Goal: Consume media (video, audio): Consume media (video, audio)

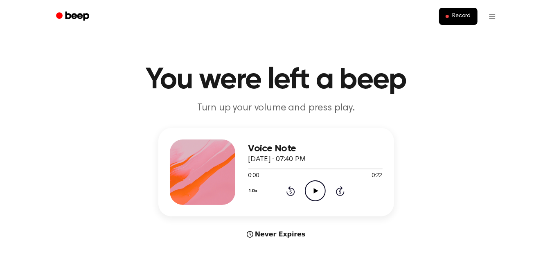
click at [288, 193] on icon at bounding box center [290, 191] width 9 height 10
click at [221, 176] on div at bounding box center [202, 171] width 65 height 65
click at [294, 191] on icon at bounding box center [290, 191] width 9 height 10
click at [310, 121] on main "You were left a beep Turn up your volume and press play. Voice Note October 6, …" at bounding box center [276, 244] width 552 height 489
click at [207, 163] on div at bounding box center [202, 171] width 65 height 65
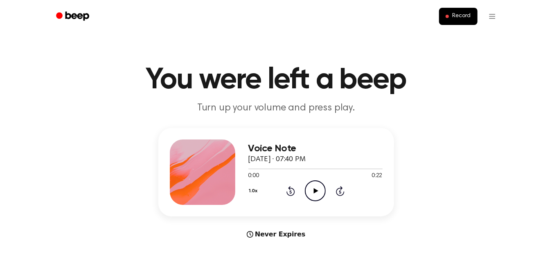
click at [305, 163] on span "October 6, 2025 · 07:40 PM" at bounding box center [276, 159] width 57 height 7
click at [291, 190] on icon "Rewind 5 seconds" at bounding box center [290, 191] width 9 height 11
click at [308, 168] on div at bounding box center [315, 168] width 134 height 1
click at [257, 164] on div "Voice Note October 6, 2025 · 07:40 PM" at bounding box center [315, 154] width 134 height 22
drag, startPoint x: 251, startPoint y: 166, endPoint x: 239, endPoint y: 166, distance: 11.9
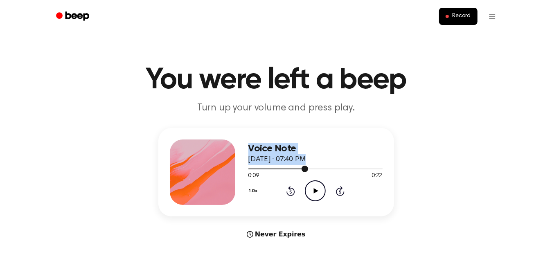
click at [239, 166] on div "Voice Note October 6, 2025 · 07:40 PM 0:09 0:22 Your browser does not support t…" at bounding box center [276, 172] width 236 height 88
drag, startPoint x: 303, startPoint y: 168, endPoint x: 251, endPoint y: 164, distance: 52.5
click at [251, 164] on div "Voice Note October 6, 2025 · 07:40 PM 0:09 0:22 Your browser does not support t…" at bounding box center [315, 171] width 134 height 65
drag, startPoint x: 251, startPoint y: 164, endPoint x: 292, endPoint y: 189, distance: 48.8
click at [292, 189] on icon at bounding box center [290, 191] width 9 height 10
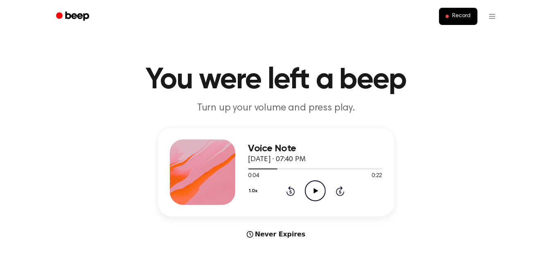
click at [291, 189] on icon "Rewind 5 seconds" at bounding box center [290, 191] width 9 height 11
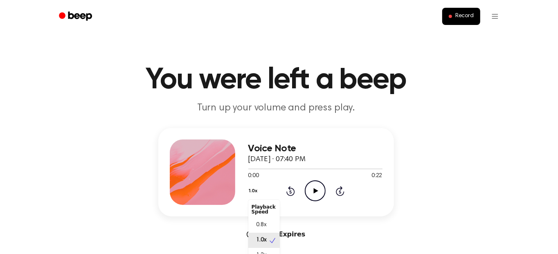
click at [256, 189] on button "1.0x" at bounding box center [254, 191] width 12 height 14
click at [228, 182] on div "Voice Note October 6, 2025 · 07:40 PM 0:00 0:22 Your browser does not support t…" at bounding box center [276, 172] width 236 height 88
click at [252, 190] on button "1.0x" at bounding box center [254, 191] width 12 height 14
click at [323, 216] on div "Voice Note October 6, 2025 · 07:40 PM 0:00 0:22 Your browser does not support t…" at bounding box center [276, 172] width 236 height 88
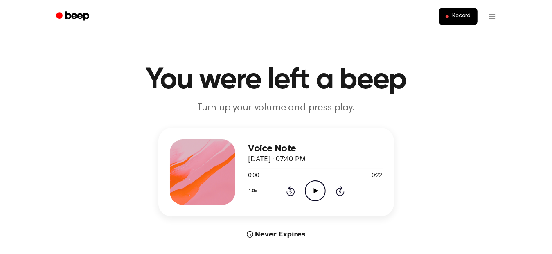
click at [64, 19] on icon "Beep" at bounding box center [73, 16] width 35 height 12
click at [244, 169] on span at bounding box center [245, 169] width 7 height 7
click at [278, 134] on div "Voice Note October 6, 2025 · 07:40 PM 0:00 0:22 Your browser does not support t…" at bounding box center [276, 172] width 236 height 88
click at [56, 13] on circle "Beep" at bounding box center [59, 15] width 7 height 7
click at [307, 182] on icon "Play Audio" at bounding box center [315, 190] width 21 height 21
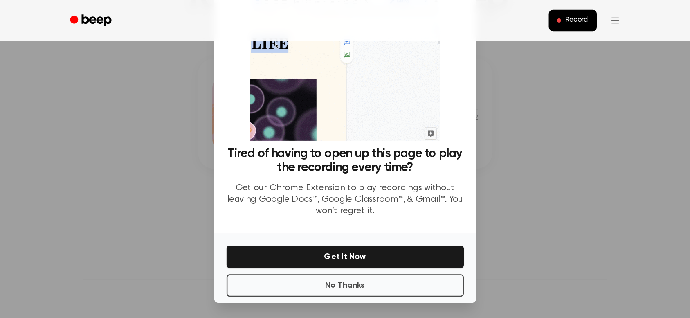
scroll to position [82, 0]
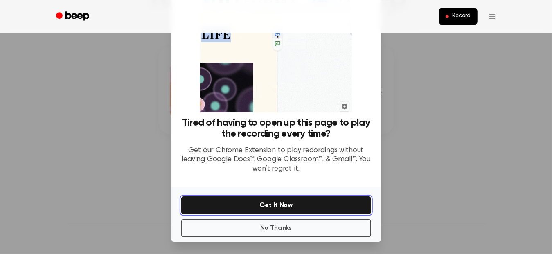
click at [287, 201] on button "Get It Now" at bounding box center [276, 205] width 190 height 18
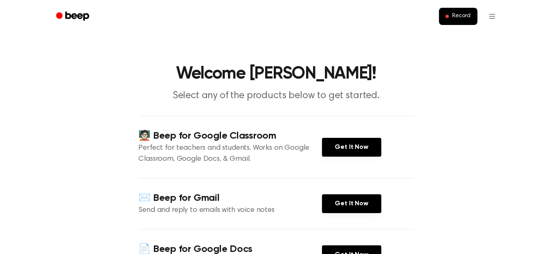
click at [61, 11] on icon "Beep" at bounding box center [73, 16] width 35 height 12
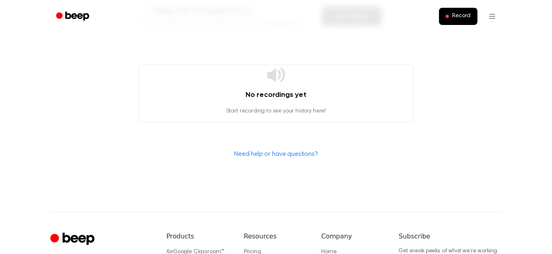
scroll to position [286, 0]
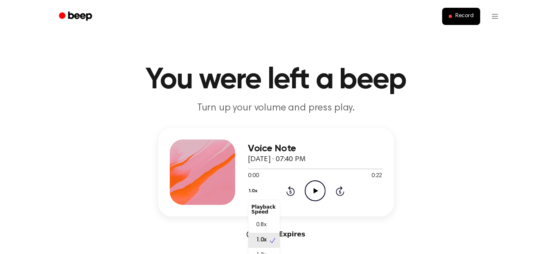
click at [254, 193] on button "1.0x" at bounding box center [254, 191] width 12 height 14
click at [429, 197] on div "Voice Note October 6, 2025 · 07:40 PM 0:00 0:22 Your browser does not support t…" at bounding box center [276, 183] width 532 height 111
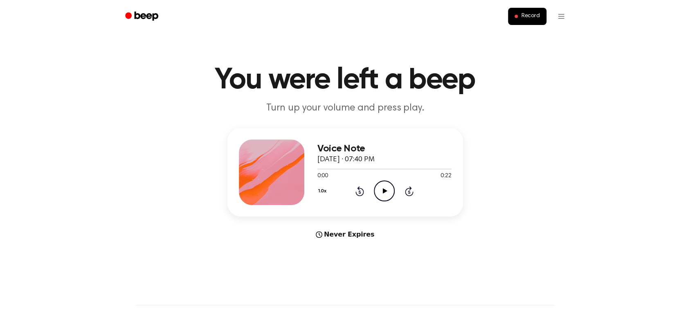
drag, startPoint x: 527, startPoint y: 0, endPoint x: 465, endPoint y: 260, distance: 267.3
click at [465, 254] on main "You were left a beep Turn up your volume and press play. Voice Note October 6, …" at bounding box center [345, 244] width 690 height 489
click at [551, 17] on html "Record You were left a beep Turn up your volume and press play. Voice Note Octo…" at bounding box center [348, 322] width 697 height 644
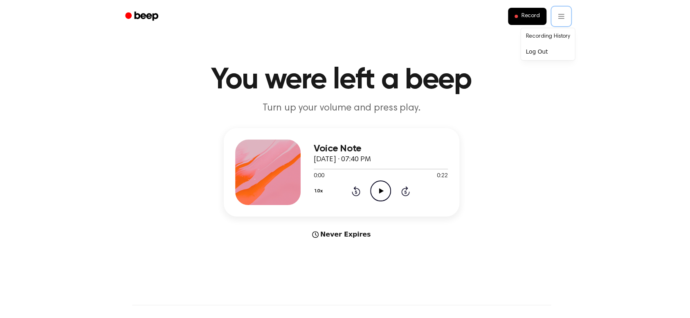
click at [406, 20] on html "Record You were left a beep Turn up your volume and press play. Voice Note Octo…" at bounding box center [345, 322] width 690 height 644
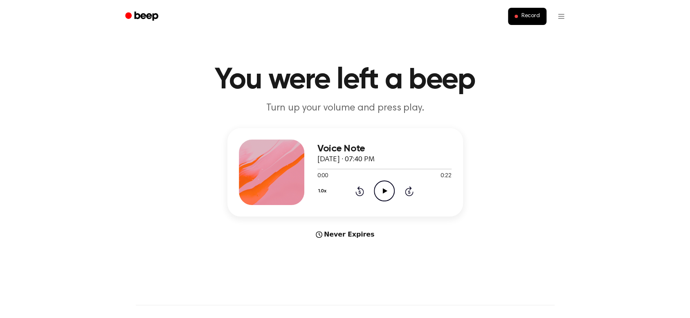
click at [447, 29] on div "Record" at bounding box center [344, 16] width 451 height 33
click at [46, 17] on header "Record" at bounding box center [345, 16] width 690 height 33
click at [382, 189] on icon "Play Audio" at bounding box center [384, 190] width 21 height 21
